Goal: Task Accomplishment & Management: Use online tool/utility

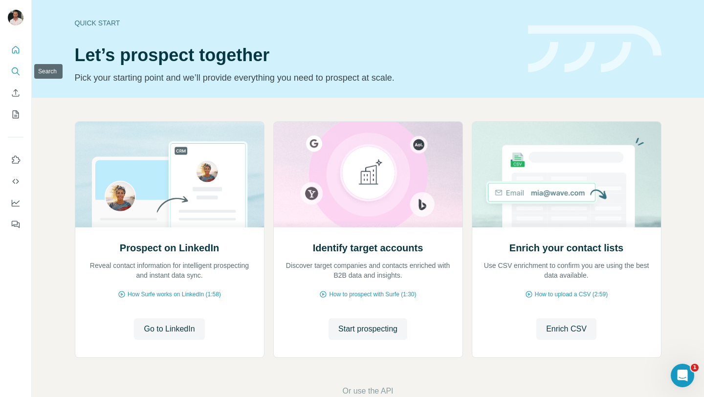
click at [14, 75] on icon "Search" at bounding box center [16, 72] width 10 height 10
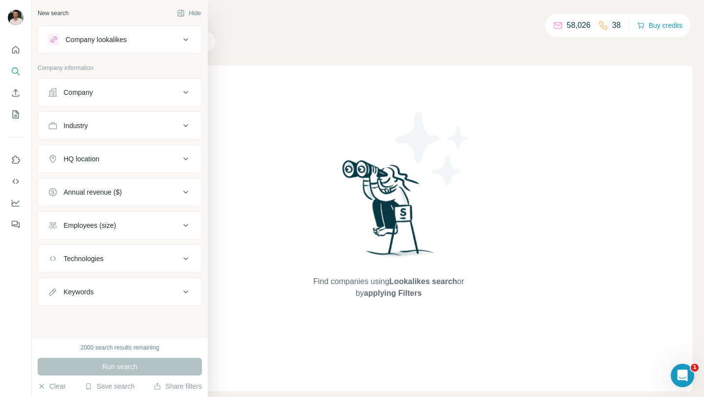
click at [142, 97] on div "Company" at bounding box center [114, 93] width 132 height 10
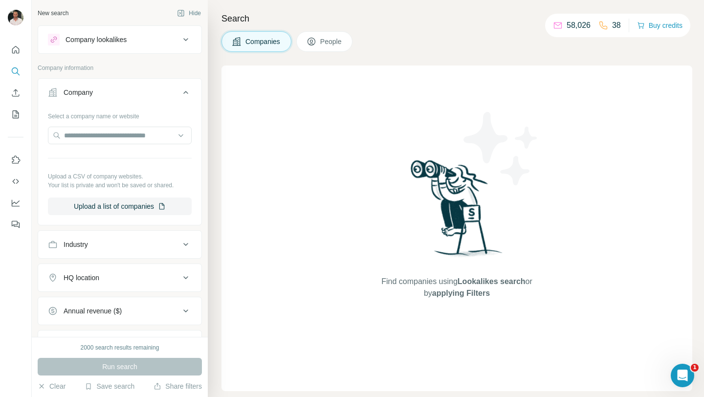
click at [308, 44] on icon at bounding box center [312, 42] width 10 height 10
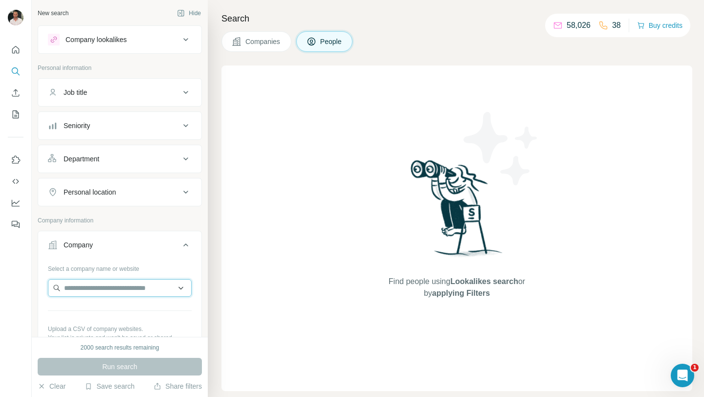
click at [120, 289] on input "text" at bounding box center [120, 288] width 144 height 18
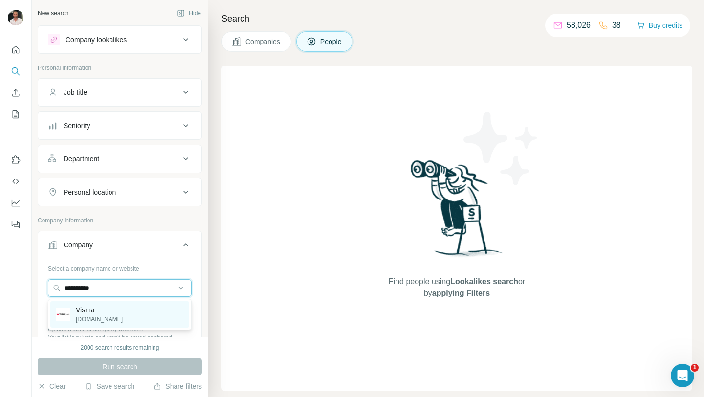
type input "**********"
click at [121, 311] on div "Visma vismaraet.nl" at bounding box center [119, 314] width 139 height 26
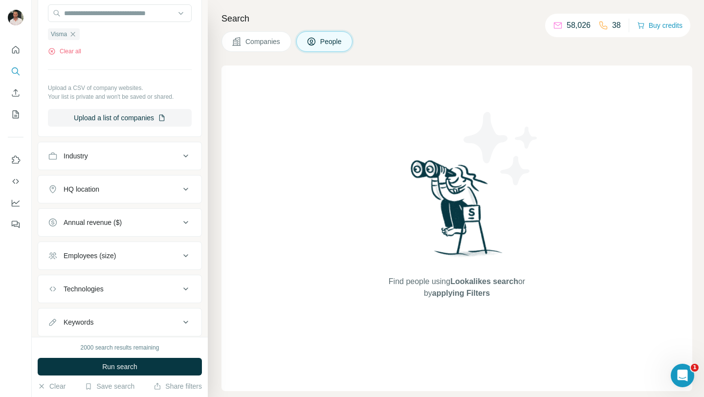
scroll to position [274, 0]
click at [141, 367] on button "Run search" at bounding box center [120, 367] width 164 height 18
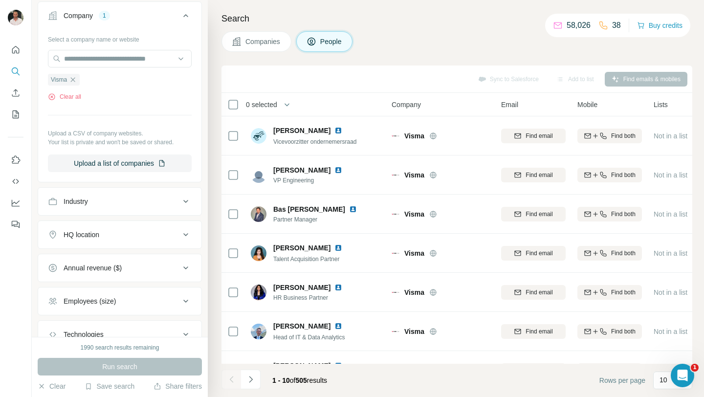
scroll to position [302, 0]
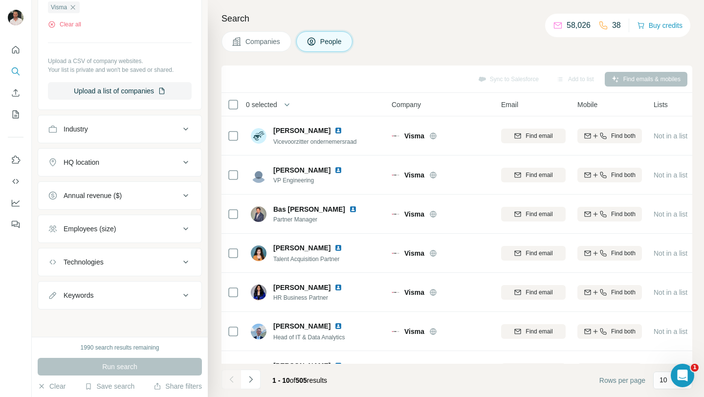
click at [109, 301] on button "Keywords" at bounding box center [119, 295] width 163 height 23
click at [105, 316] on input "text" at bounding box center [110, 320] width 124 height 18
type input "******"
click at [180, 324] on icon "button" at bounding box center [184, 320] width 10 height 10
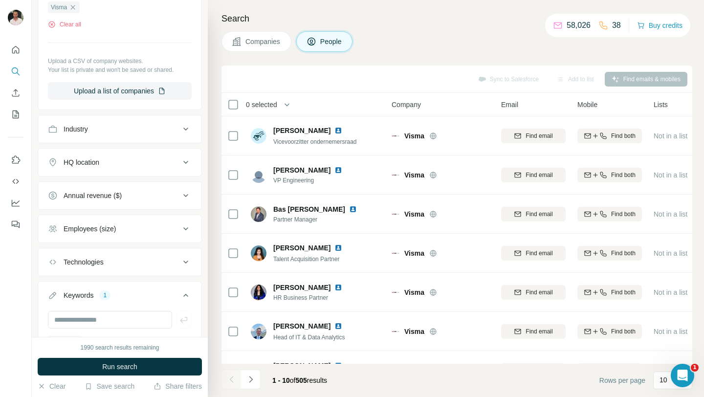
scroll to position [301, 0]
click at [154, 362] on button "Run search" at bounding box center [120, 367] width 164 height 18
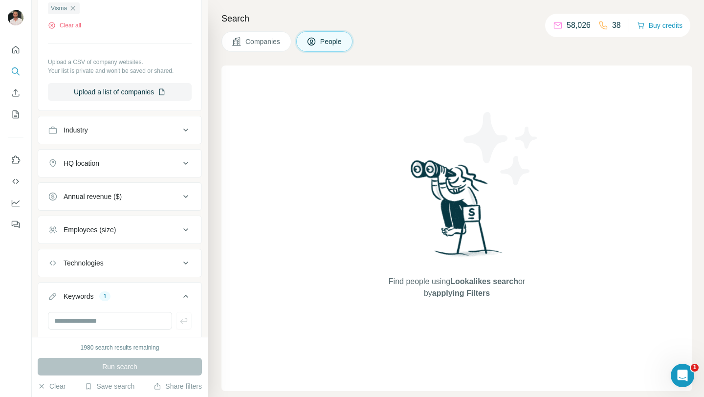
scroll to position [366, 0]
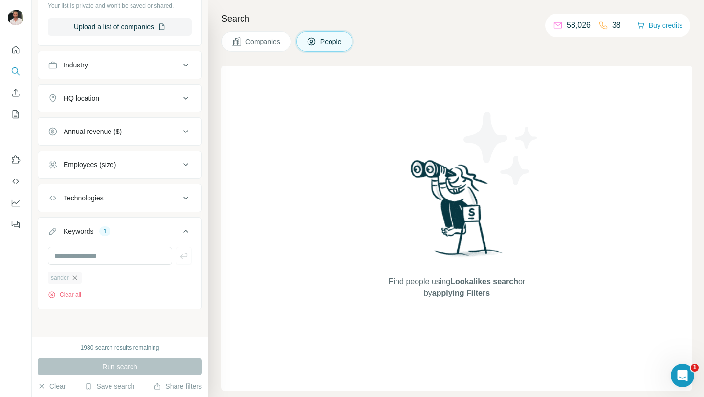
click at [76, 275] on icon "button" at bounding box center [75, 278] width 8 height 8
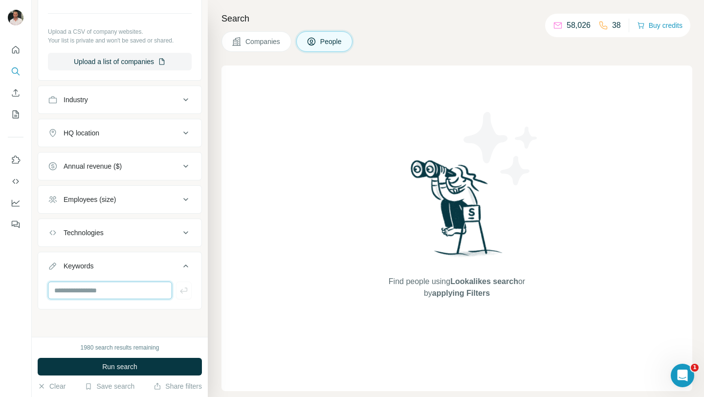
click at [80, 291] on input "text" at bounding box center [110, 291] width 124 height 18
type input "******"
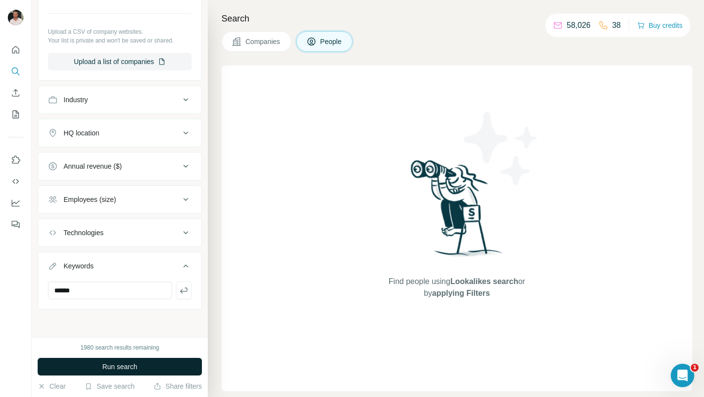
click at [88, 363] on button "Run search" at bounding box center [120, 367] width 164 height 18
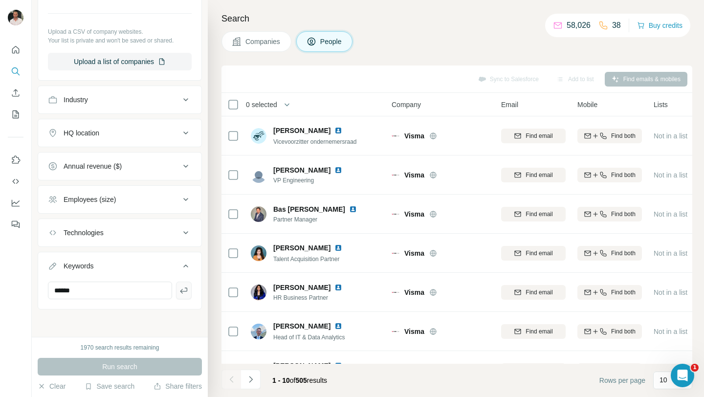
click at [183, 293] on icon "button" at bounding box center [184, 291] width 10 height 10
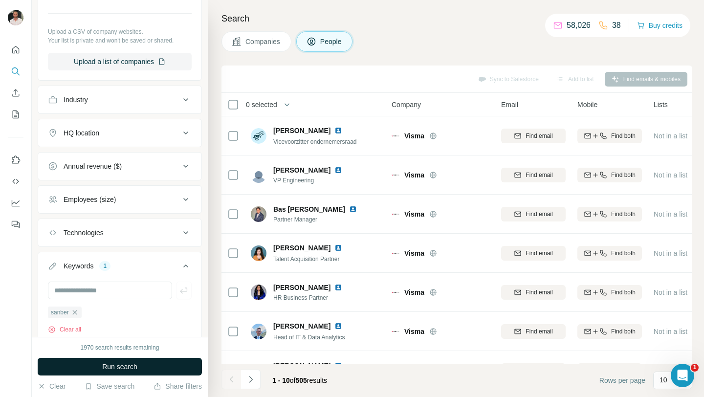
click at [111, 364] on span "Run search" at bounding box center [119, 367] width 35 height 10
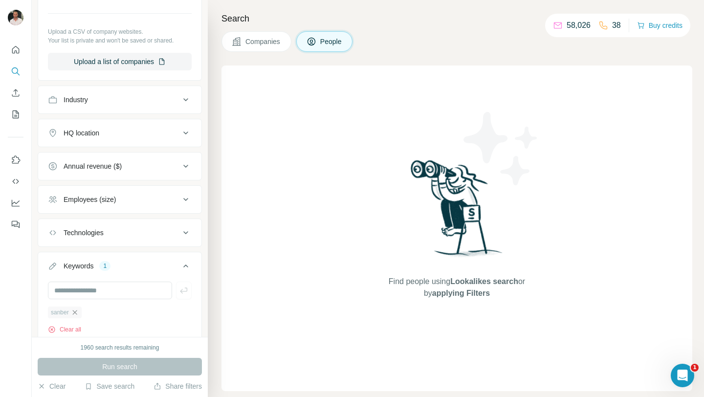
click at [75, 311] on icon "button" at bounding box center [75, 313] width 8 height 8
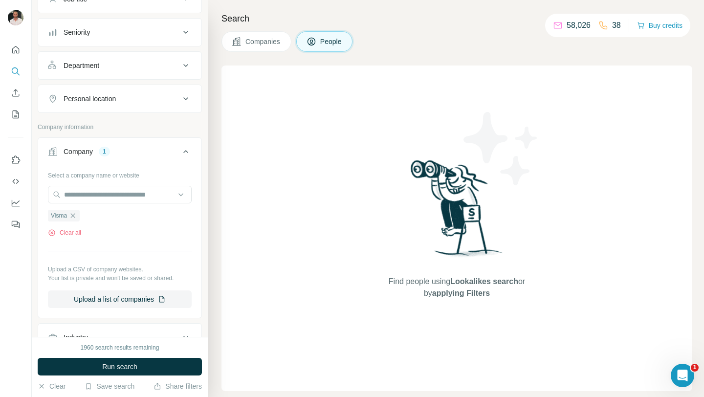
scroll to position [85, 0]
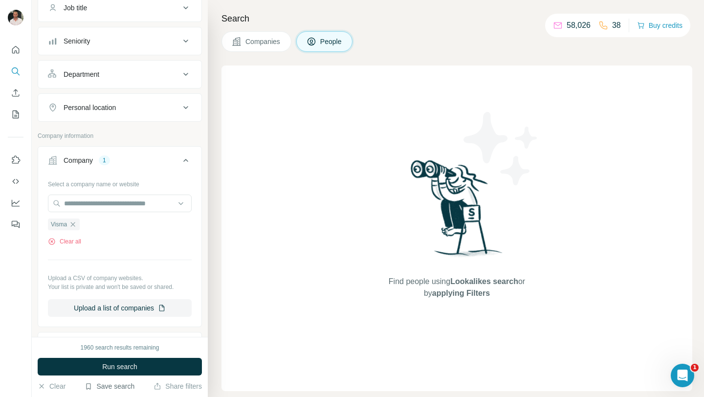
click at [115, 385] on button "Save search" at bounding box center [110, 387] width 50 height 10
click at [126, 366] on div "View my saved searches" at bounding box center [137, 370] width 103 height 20
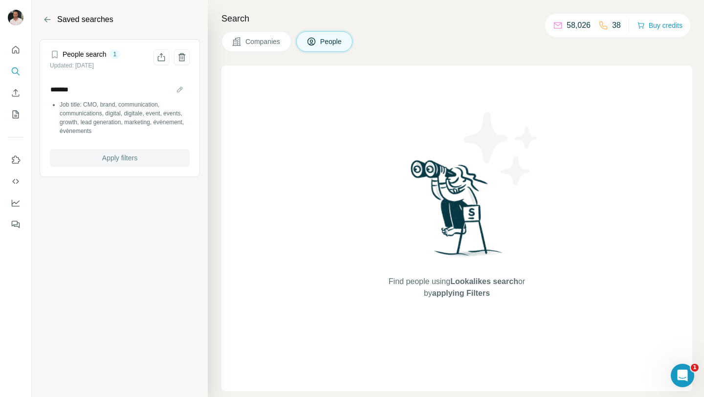
click at [137, 159] on span "Apply filters" at bounding box center [119, 158] width 35 height 10
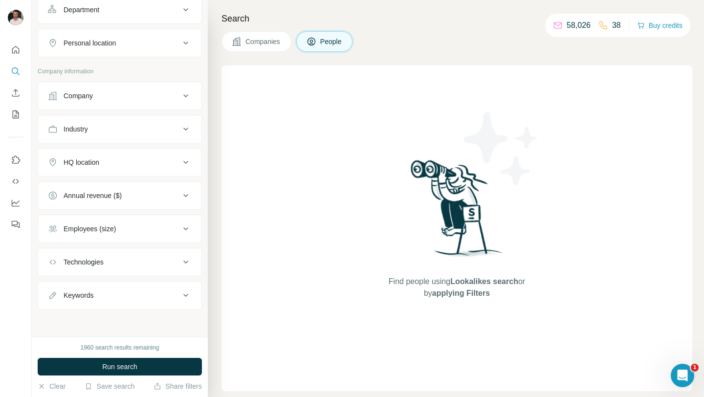
scroll to position [149, 0]
click at [118, 367] on span "Run search" at bounding box center [119, 367] width 35 height 10
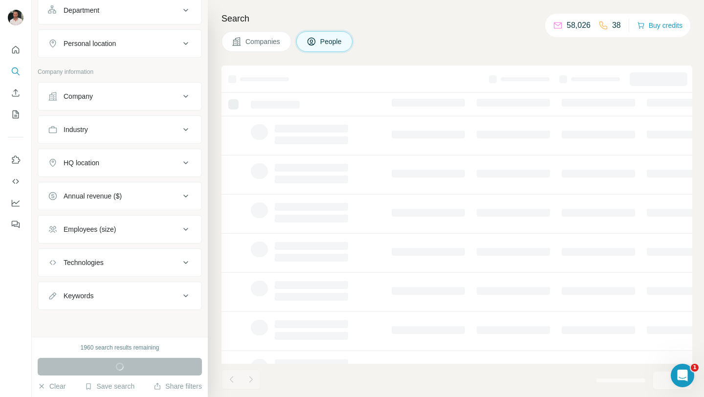
scroll to position [0, 0]
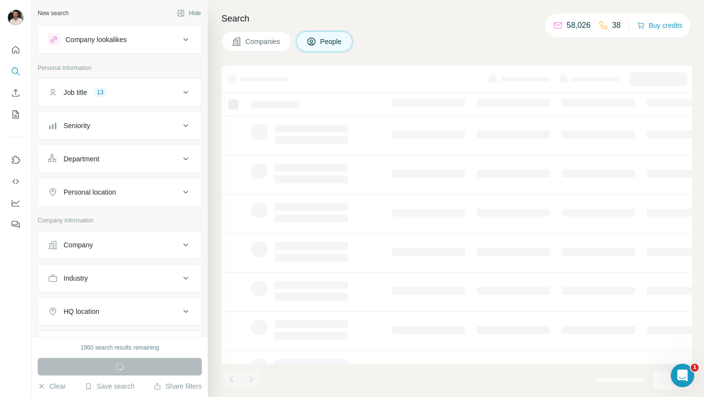
click at [129, 239] on button "Company" at bounding box center [119, 244] width 163 height 23
click at [120, 292] on input "text" at bounding box center [120, 288] width 144 height 18
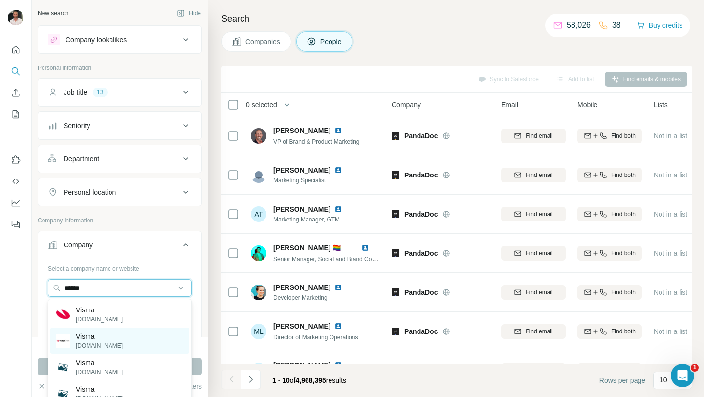
type input "*****"
click at [116, 339] on div "Visma vismaraet.nl" at bounding box center [119, 341] width 139 height 26
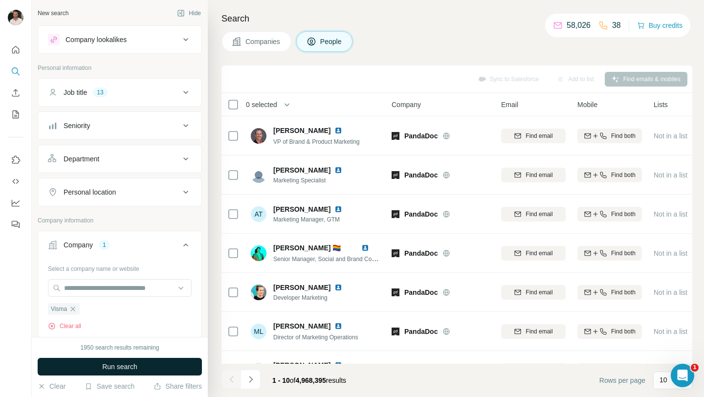
click at [123, 368] on span "Run search" at bounding box center [119, 367] width 35 height 10
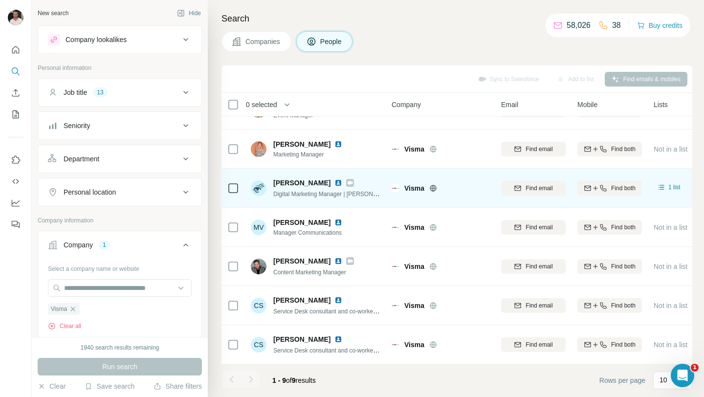
scroll to position [66, 0]
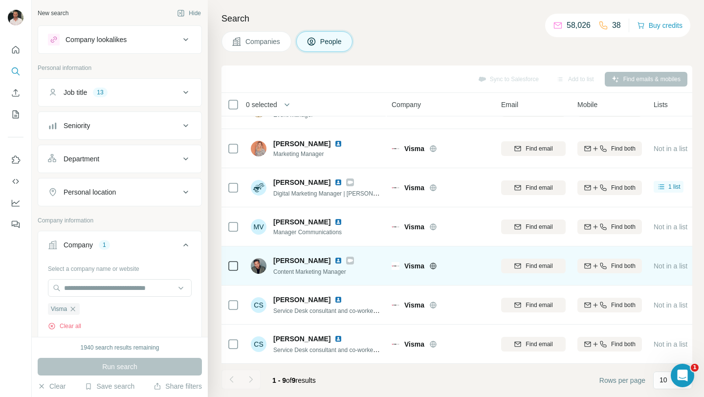
click at [353, 259] on icon at bounding box center [350, 260] width 5 height 3
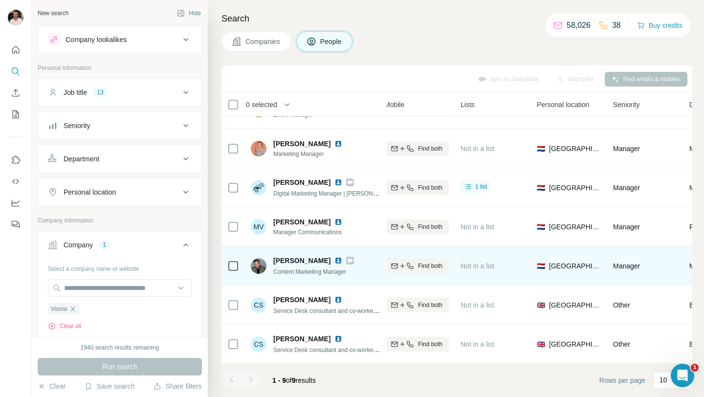
scroll to position [66, 21]
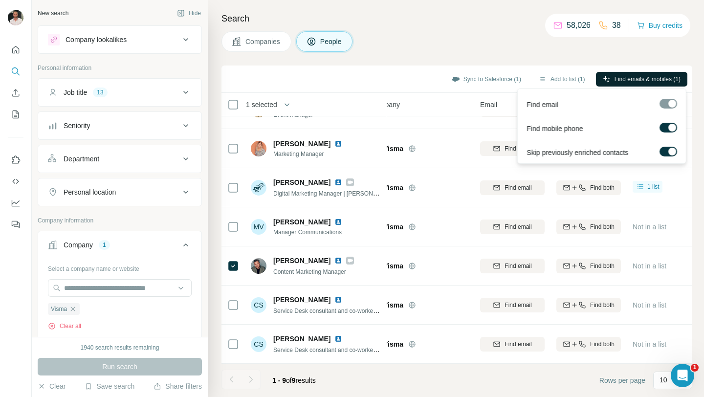
click at [616, 81] on span "Find emails & mobiles (1)" at bounding box center [648, 79] width 66 height 9
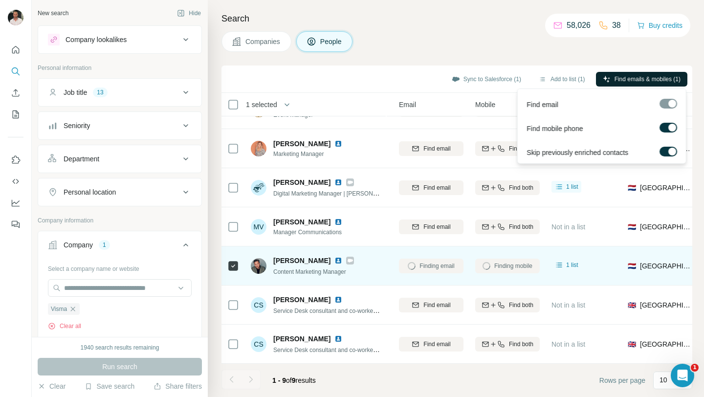
scroll to position [66, 101]
click at [561, 264] on icon at bounding box center [561, 265] width 10 height 10
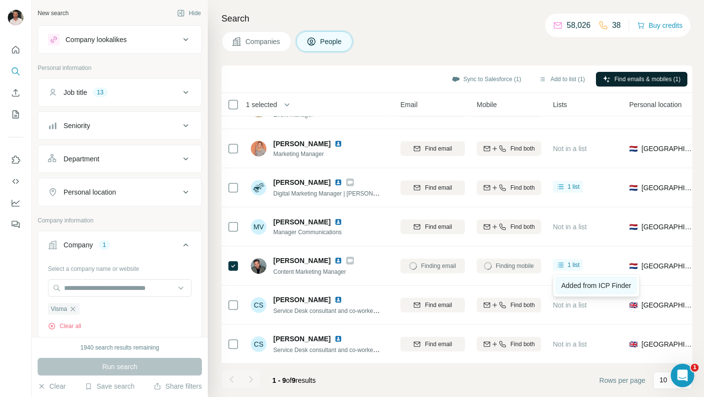
click at [592, 280] on link "Added from ICP Finder" at bounding box center [597, 286] width 82 height 18
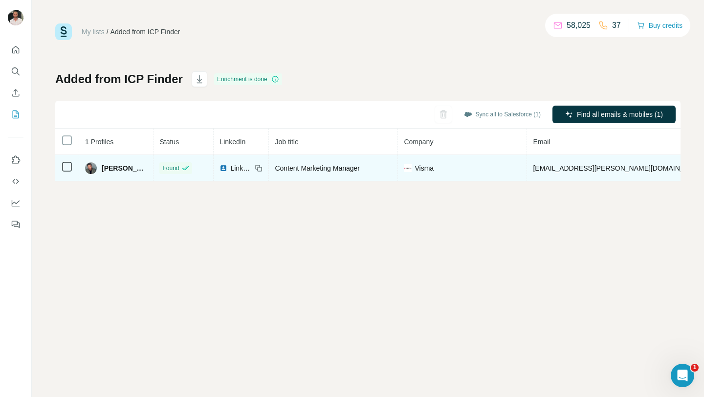
scroll to position [0, 204]
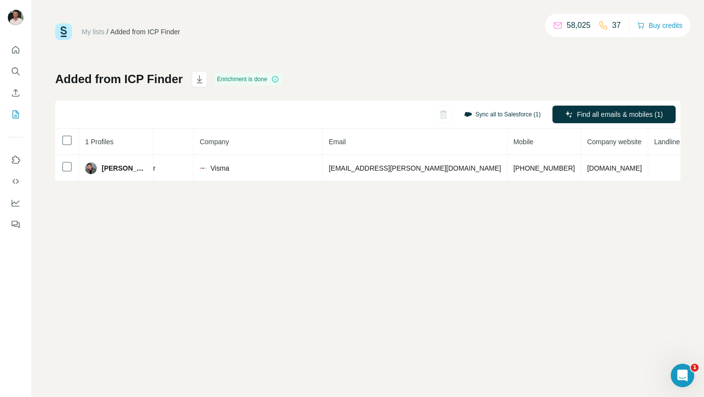
click at [486, 115] on button "Sync all to Salesforce (1)" at bounding box center [502, 114] width 90 height 15
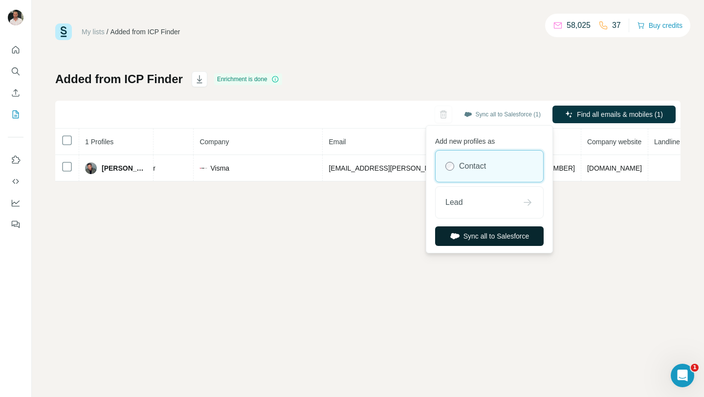
click at [464, 238] on button "Sync all to Salesforce" at bounding box center [489, 236] width 109 height 20
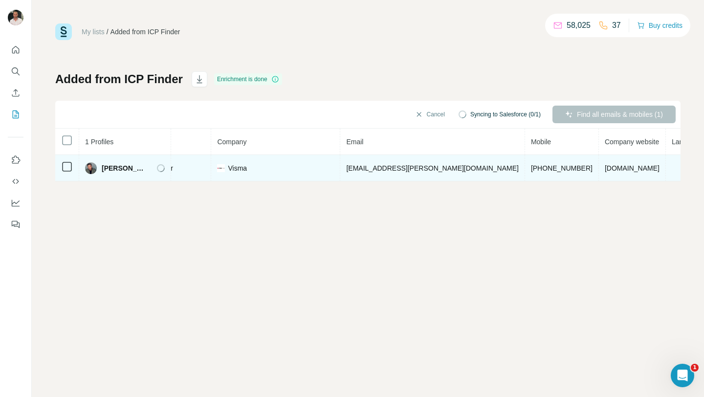
scroll to position [0, 0]
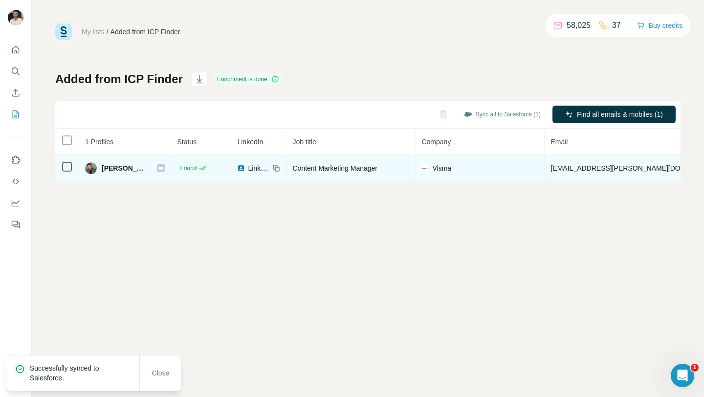
click at [164, 170] on icon at bounding box center [161, 168] width 6 height 8
